Goal: Task Accomplishment & Management: Manage account settings

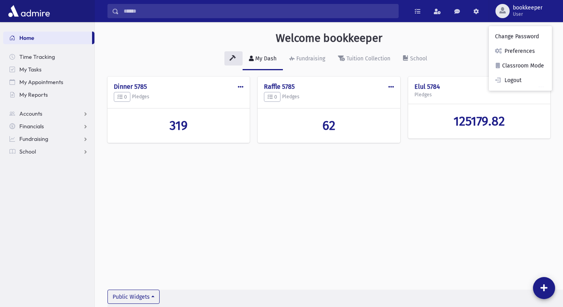
click at [37, 36] on link "Home" at bounding box center [47, 38] width 89 height 13
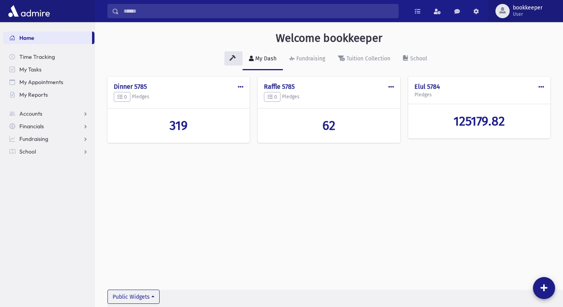
click at [515, 8] on span "bookkeeper" at bounding box center [528, 8] width 30 height 6
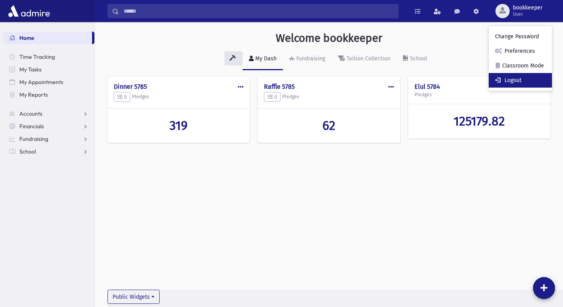
click at [508, 79] on link "Logout" at bounding box center [520, 80] width 63 height 15
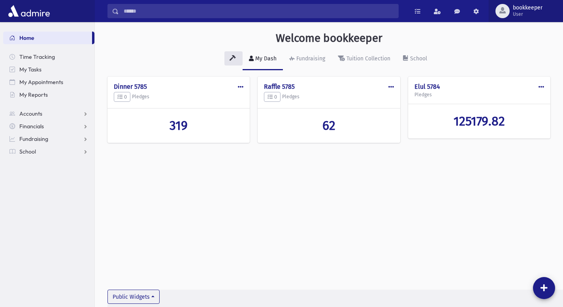
click at [519, 21] on button "bookkeeper User" at bounding box center [526, 11] width 74 height 22
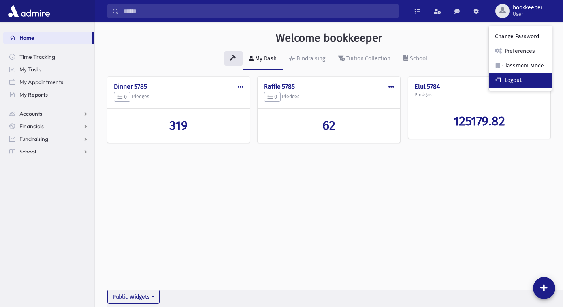
click at [515, 81] on link "Logout" at bounding box center [520, 80] width 63 height 15
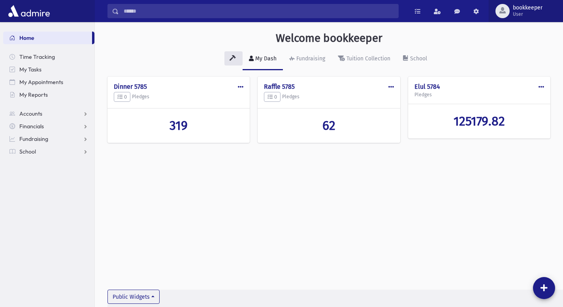
click at [524, 8] on span "bookkeeper" at bounding box center [528, 8] width 30 height 6
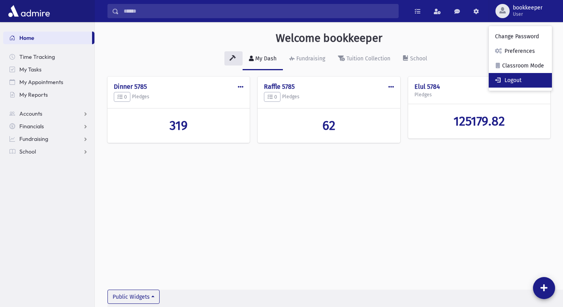
click at [523, 81] on link "Logout" at bounding box center [520, 80] width 63 height 15
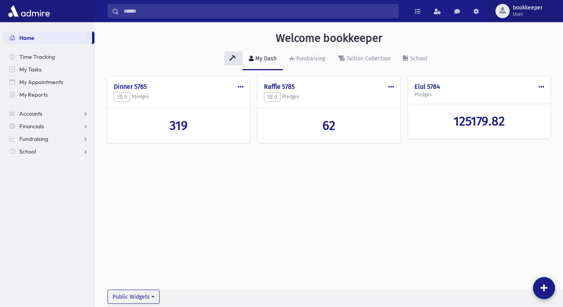
click at [515, 7] on span "bookkeeper" at bounding box center [528, 8] width 30 height 6
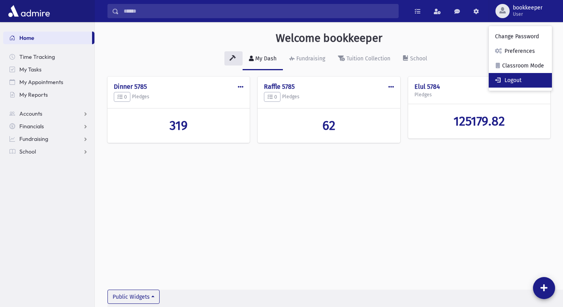
click at [515, 77] on link "Logout" at bounding box center [520, 80] width 63 height 15
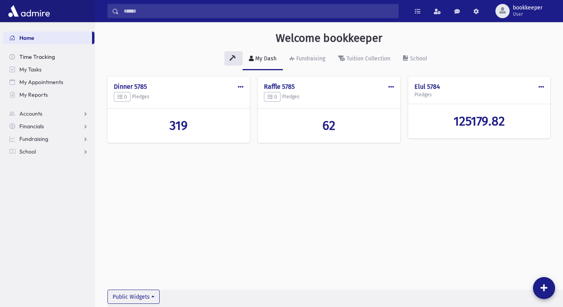
click at [43, 53] on span "Time Tracking" at bounding box center [37, 56] width 36 height 7
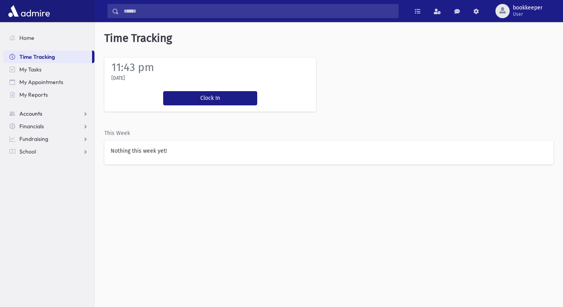
click at [36, 113] on span "Accounts" at bounding box center [30, 113] width 23 height 7
click at [475, 9] on span at bounding box center [476, 12] width 6 height 6
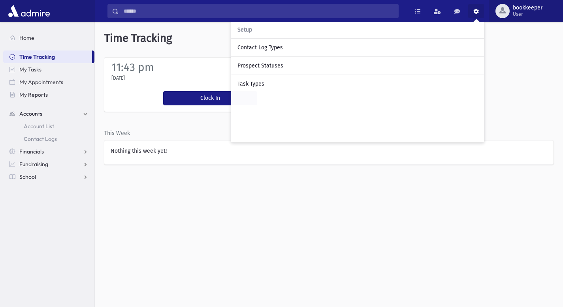
click at [509, 17] on button "bookkeeper User" at bounding box center [526, 11] width 74 height 22
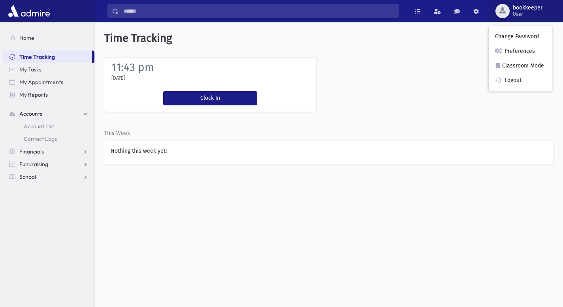
click at [509, 17] on button "bookkeeper User" at bounding box center [526, 11] width 74 height 22
click at [510, 16] on span "bookkeeper User" at bounding box center [531, 11] width 42 height 13
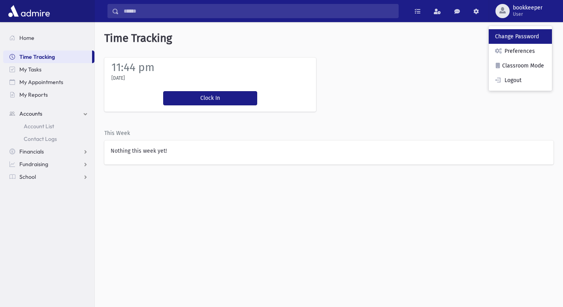
click at [513, 38] on link "Change Password" at bounding box center [520, 36] width 63 height 15
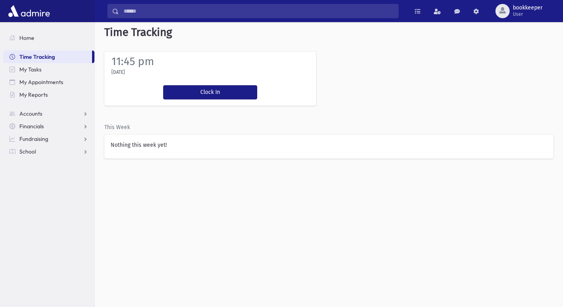
scroll to position [6, 0]
click at [207, 90] on button "Clock In" at bounding box center [210, 92] width 94 height 14
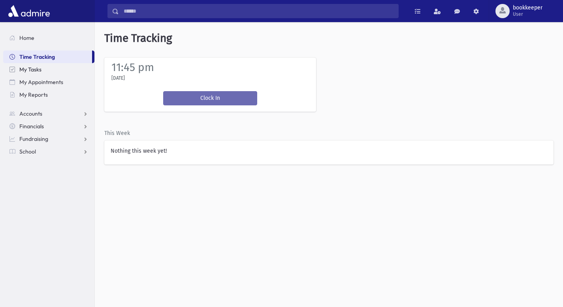
click at [39, 68] on span "My Tasks" at bounding box center [30, 69] width 22 height 7
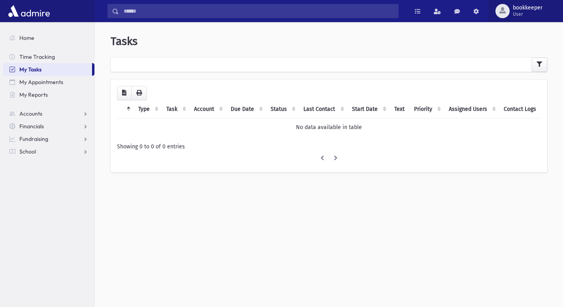
click at [523, 8] on span "bookkeeper" at bounding box center [528, 8] width 30 height 6
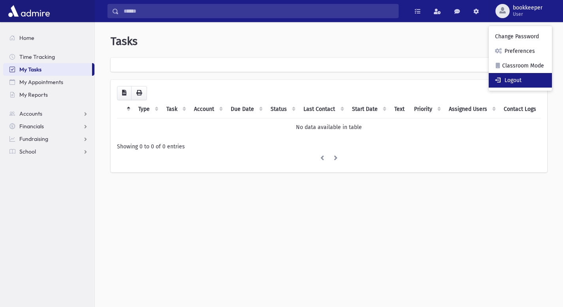
click at [506, 78] on link "Logout" at bounding box center [520, 80] width 63 height 15
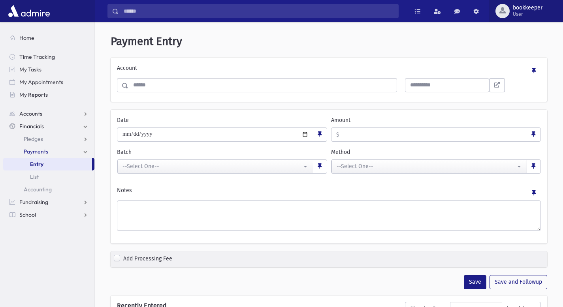
click at [525, 13] on span "User" at bounding box center [528, 14] width 30 height 6
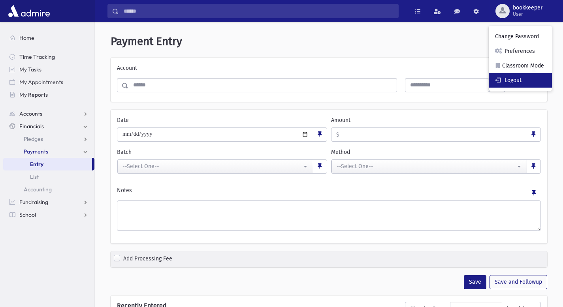
click at [517, 79] on link "Logout" at bounding box center [520, 80] width 63 height 15
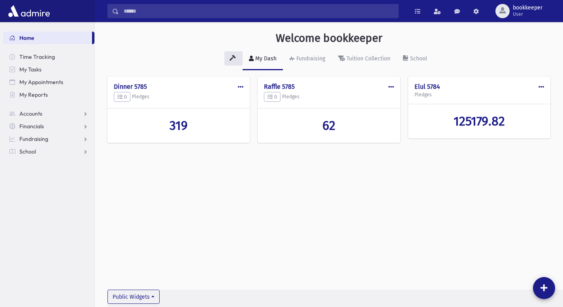
click at [437, 97] on div "Public Edit Delete Make Public Dinner 5785 0 Pledges 319 Public Edit Delete Mak…" at bounding box center [328, 114] width 443 height 74
click at [45, 110] on link "Accounts" at bounding box center [48, 113] width 91 height 13
click at [516, 6] on span "bookkeeper" at bounding box center [528, 8] width 30 height 6
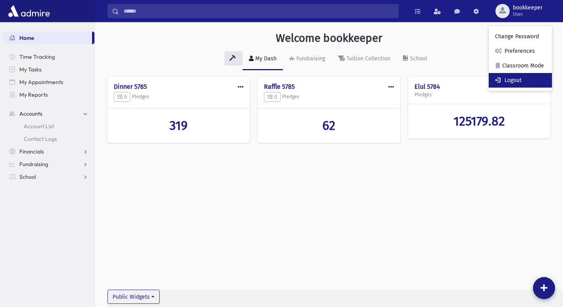
click at [504, 79] on link "Logout" at bounding box center [520, 80] width 63 height 15
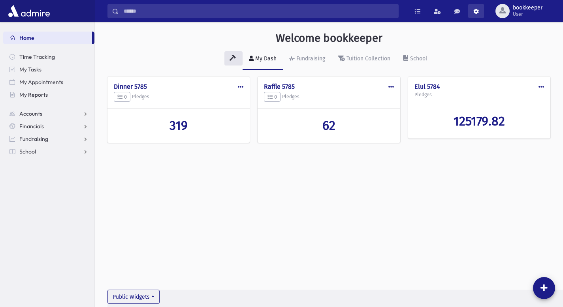
click at [476, 13] on span at bounding box center [476, 12] width 6 height 6
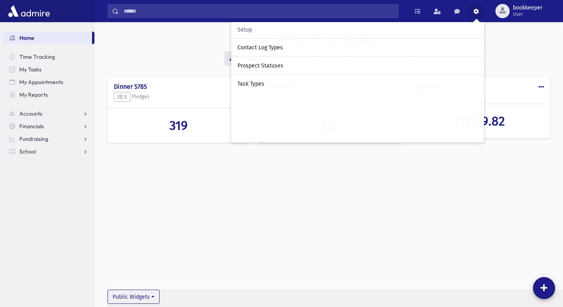
click at [476, 13] on span at bounding box center [476, 12] width 6 height 6
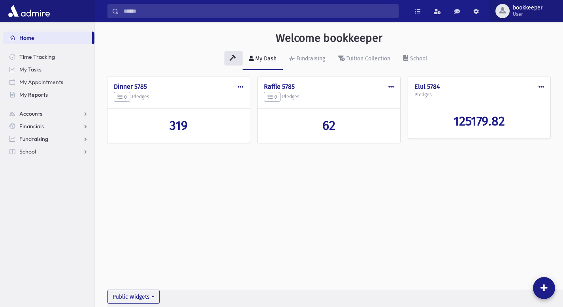
click at [510, 11] on span "bookkeeper User" at bounding box center [531, 11] width 42 height 13
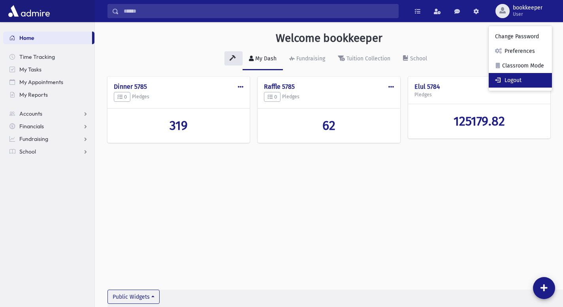
click at [514, 81] on link "Logout" at bounding box center [520, 80] width 63 height 15
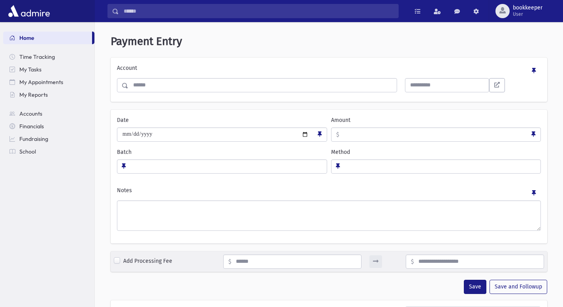
select select
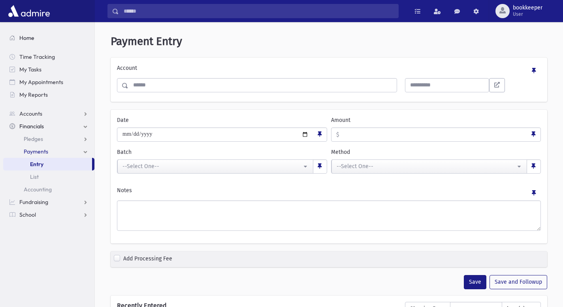
click at [32, 37] on span "Home" at bounding box center [26, 37] width 15 height 7
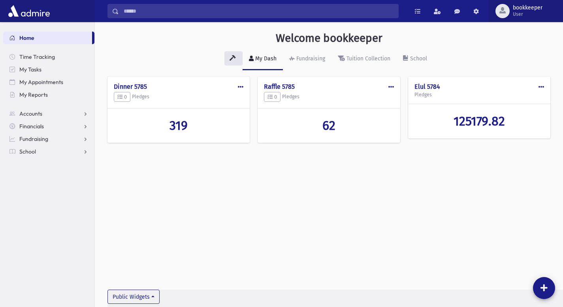
click at [519, 15] on span "User" at bounding box center [528, 14] width 30 height 6
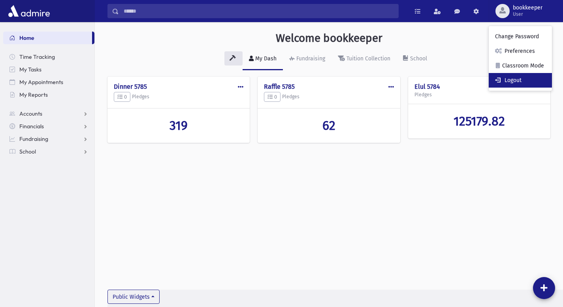
click at [516, 79] on link "Logout" at bounding box center [520, 80] width 63 height 15
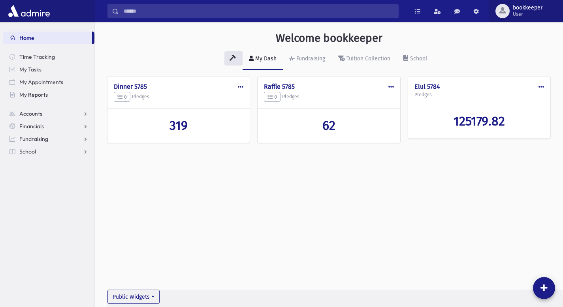
click at [518, 8] on span "bookkeeper" at bounding box center [528, 8] width 30 height 6
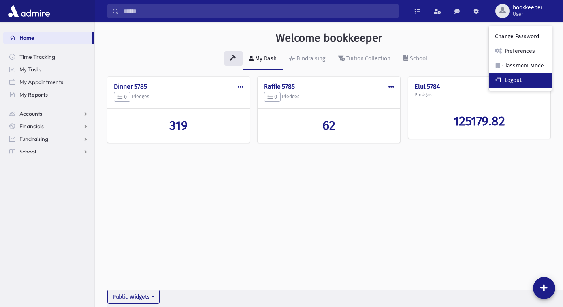
click at [506, 79] on link "Logout" at bounding box center [520, 80] width 63 height 15
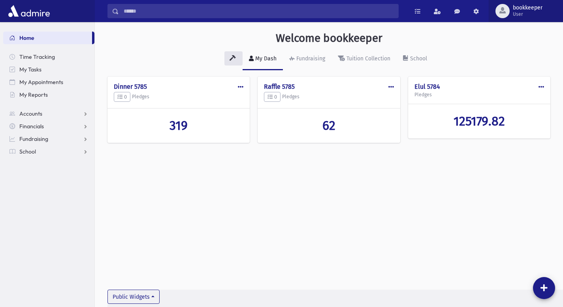
click at [519, 11] on span "User" at bounding box center [528, 14] width 30 height 6
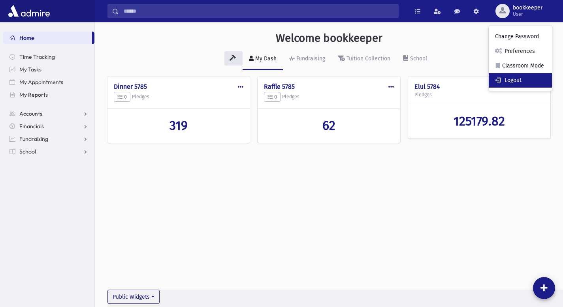
click at [512, 79] on link "Logout" at bounding box center [520, 80] width 63 height 15
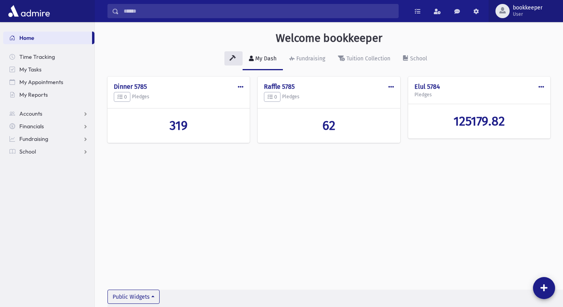
click at [515, 12] on span "User" at bounding box center [528, 14] width 30 height 6
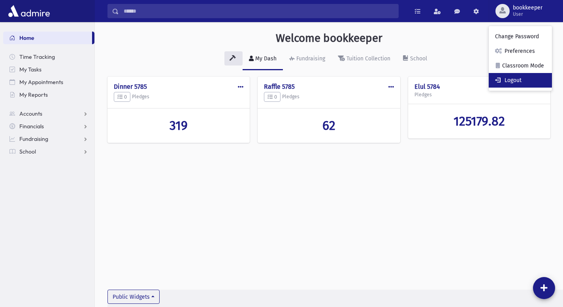
click at [513, 78] on link "Logout" at bounding box center [520, 80] width 63 height 15
